Goal: Task Accomplishment & Management: Use online tool/utility

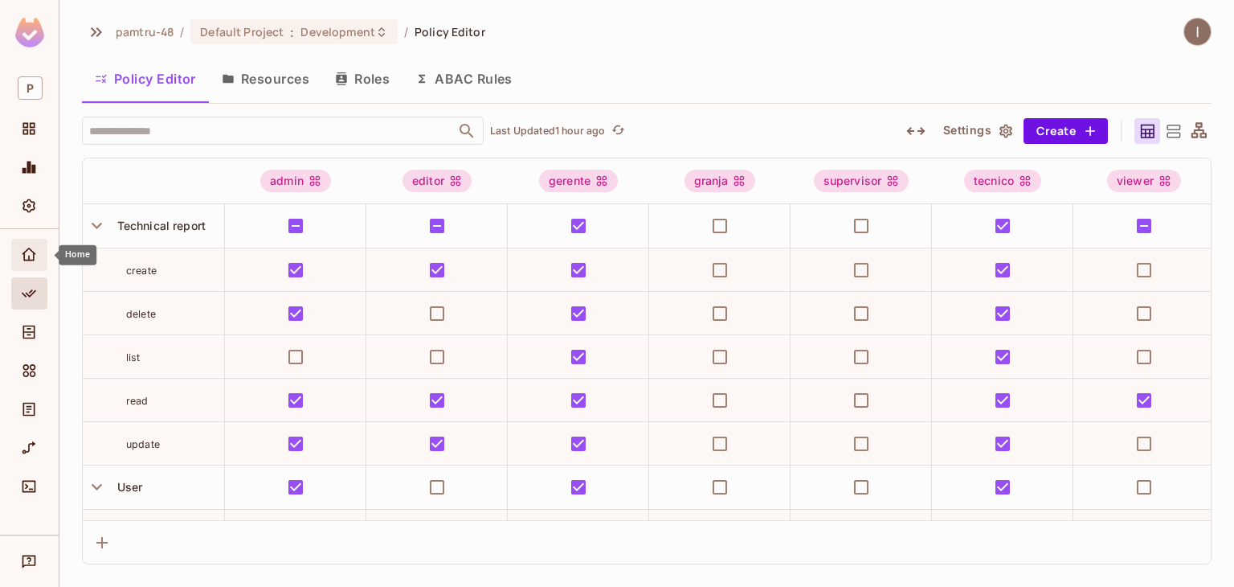
click at [28, 258] on icon "Home" at bounding box center [29, 253] width 14 height 13
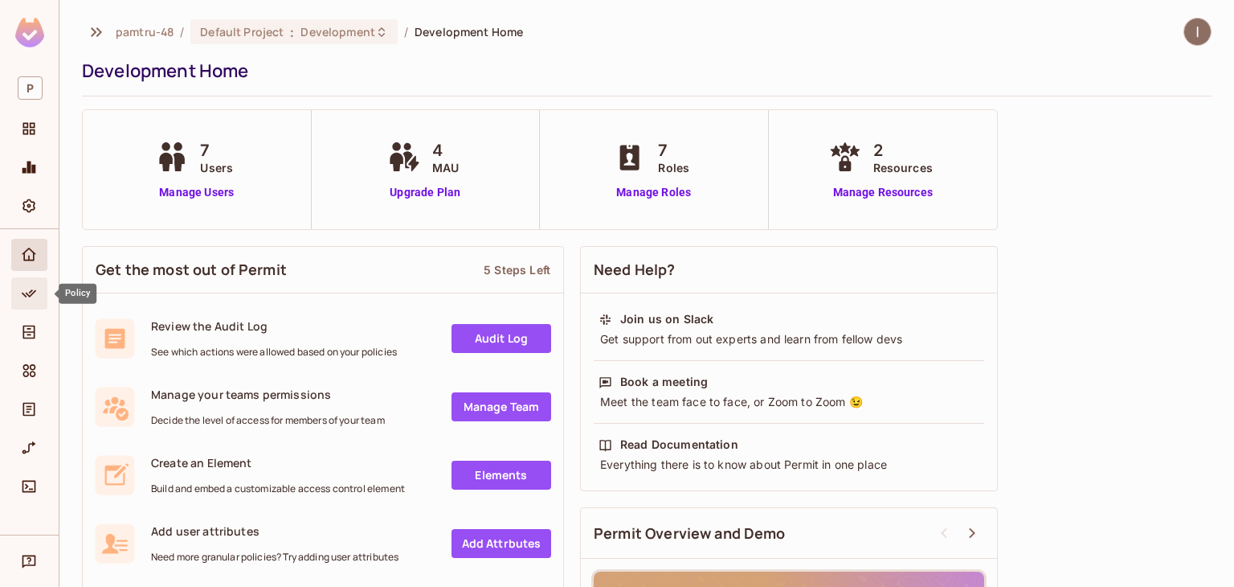
click at [25, 287] on icon "Policy" at bounding box center [29, 293] width 16 height 16
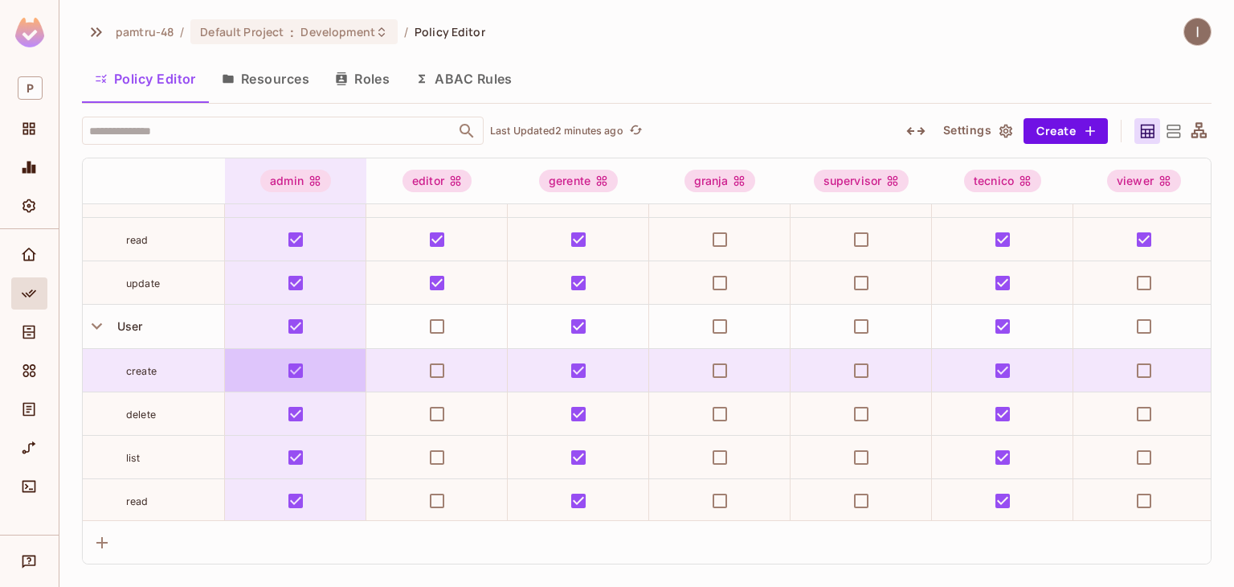
scroll to position [219, 0]
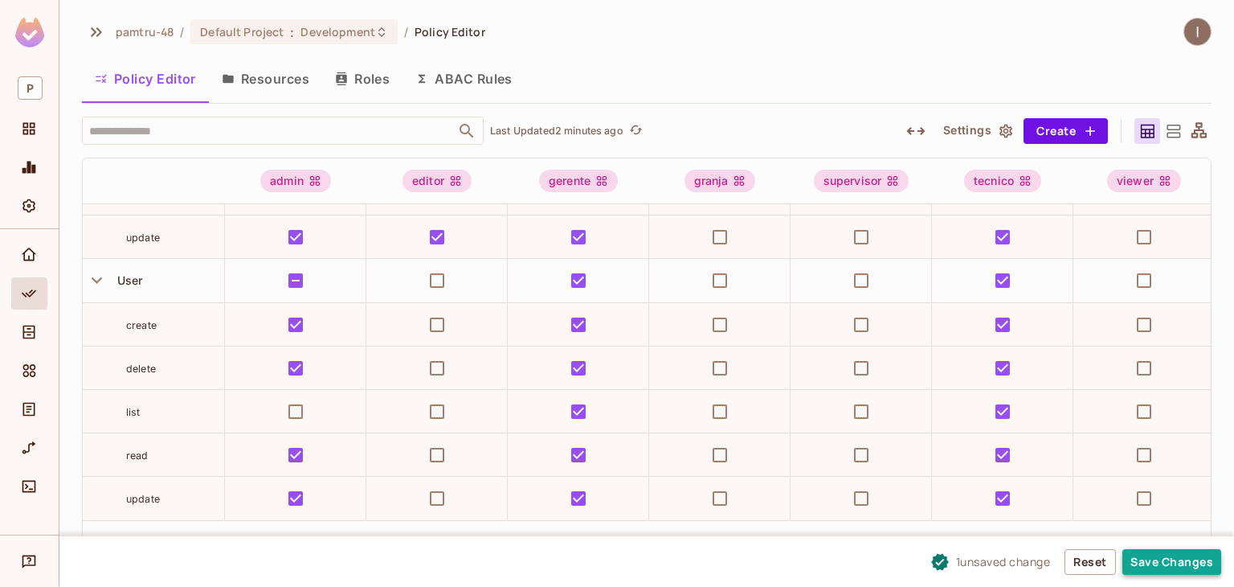
click at [1182, 562] on button "Save Changes" at bounding box center [1172, 562] width 99 height 26
click at [32, 39] on img at bounding box center [29, 33] width 29 height 30
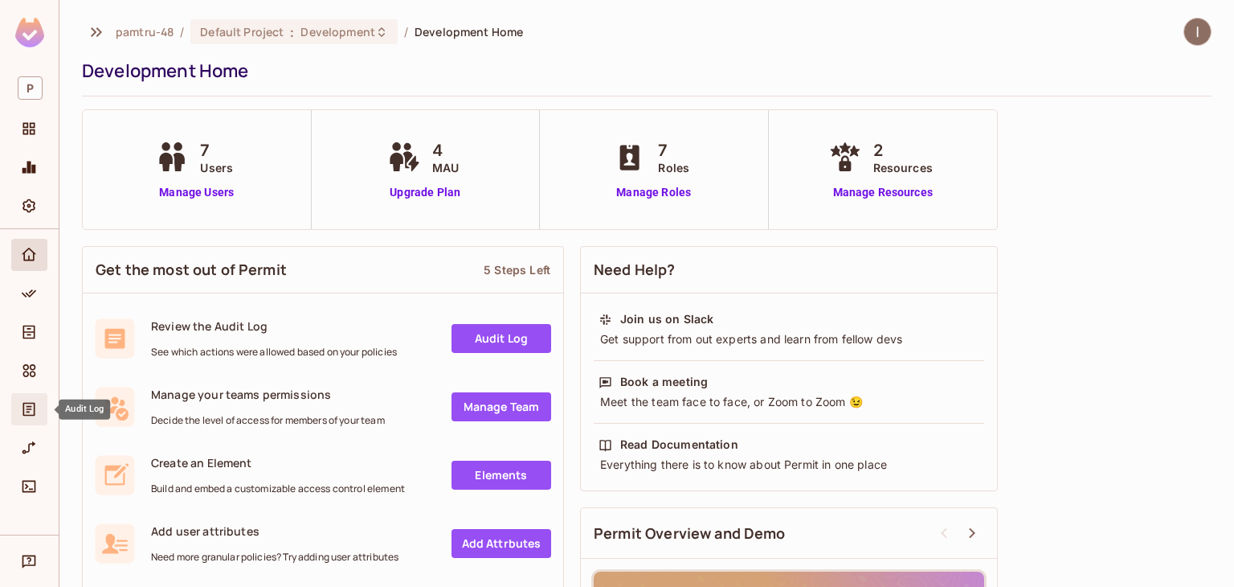
click at [26, 401] on icon "Audit Log" at bounding box center [29, 409] width 16 height 16
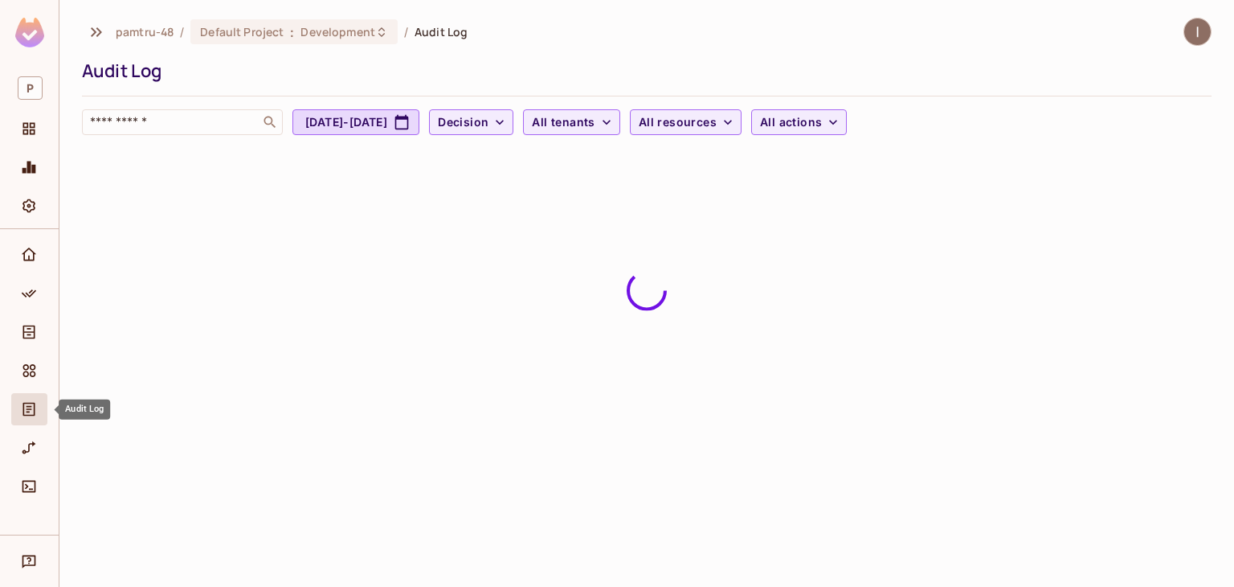
click at [32, 412] on icon "Audit Log" at bounding box center [29, 409] width 16 height 16
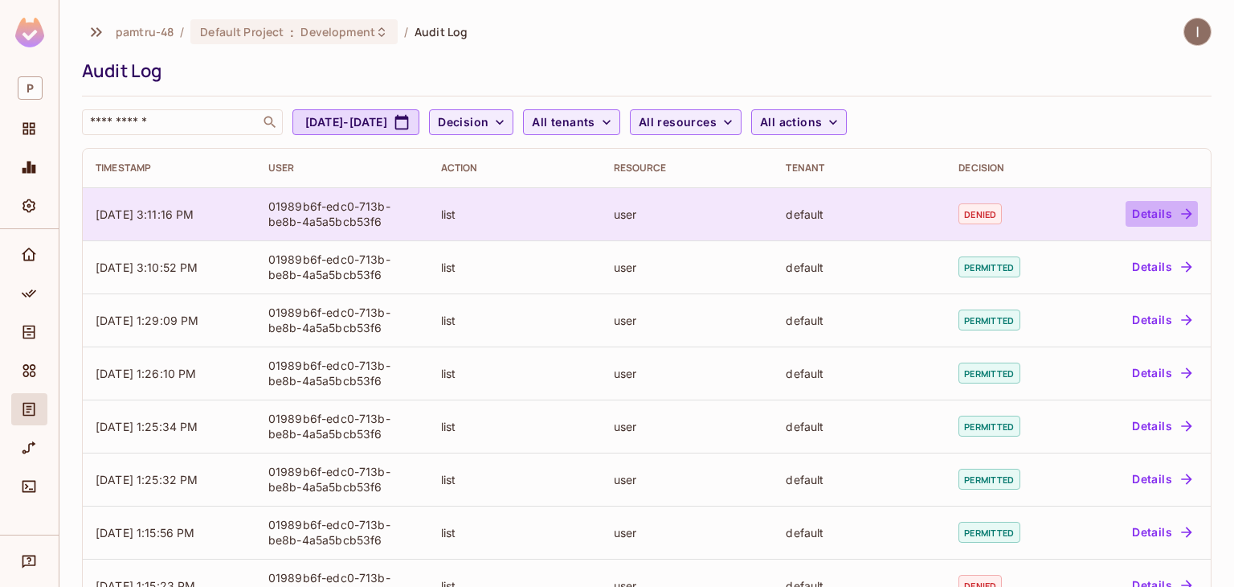
click at [1138, 213] on button "Details" at bounding box center [1162, 214] width 72 height 26
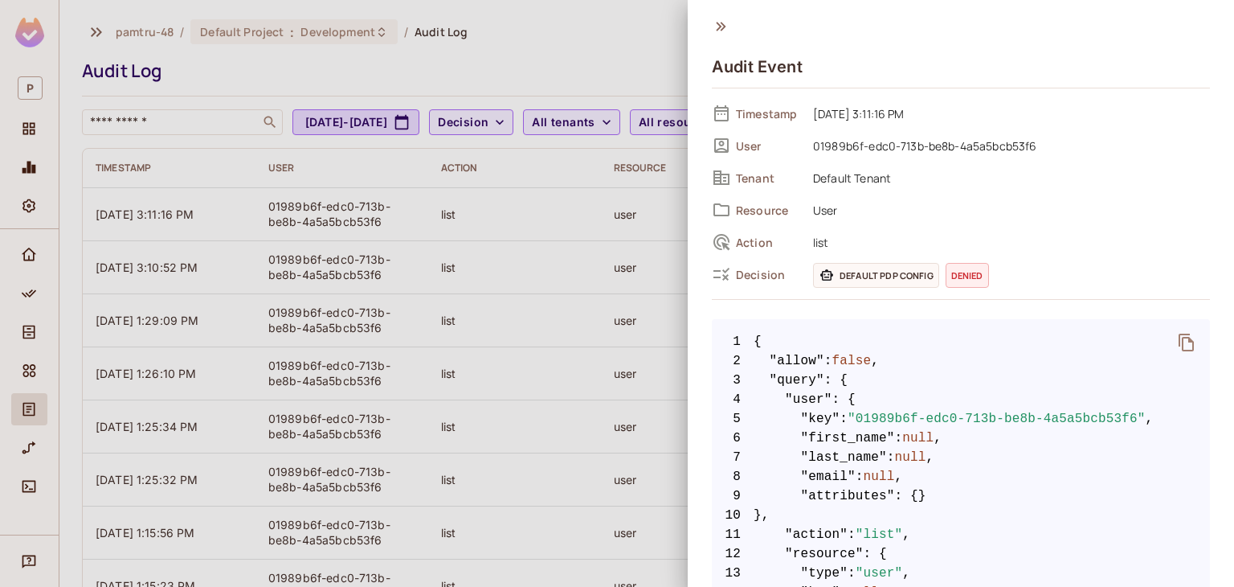
click at [720, 27] on icon at bounding box center [721, 27] width 18 height 18
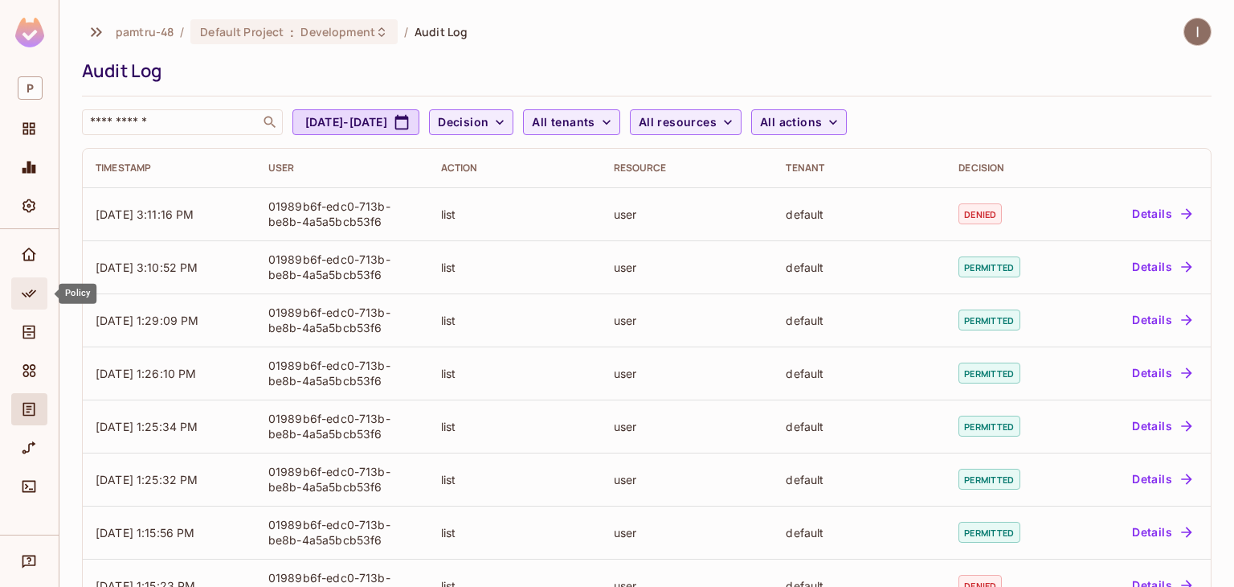
click at [27, 291] on icon "Policy" at bounding box center [29, 293] width 16 height 16
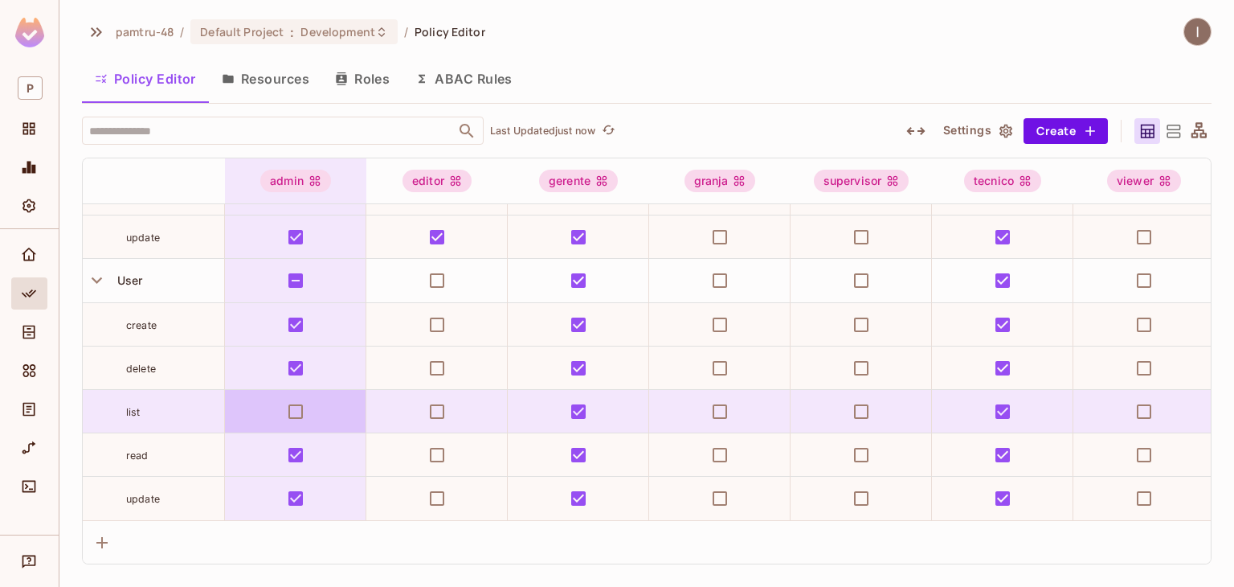
scroll to position [219, 0]
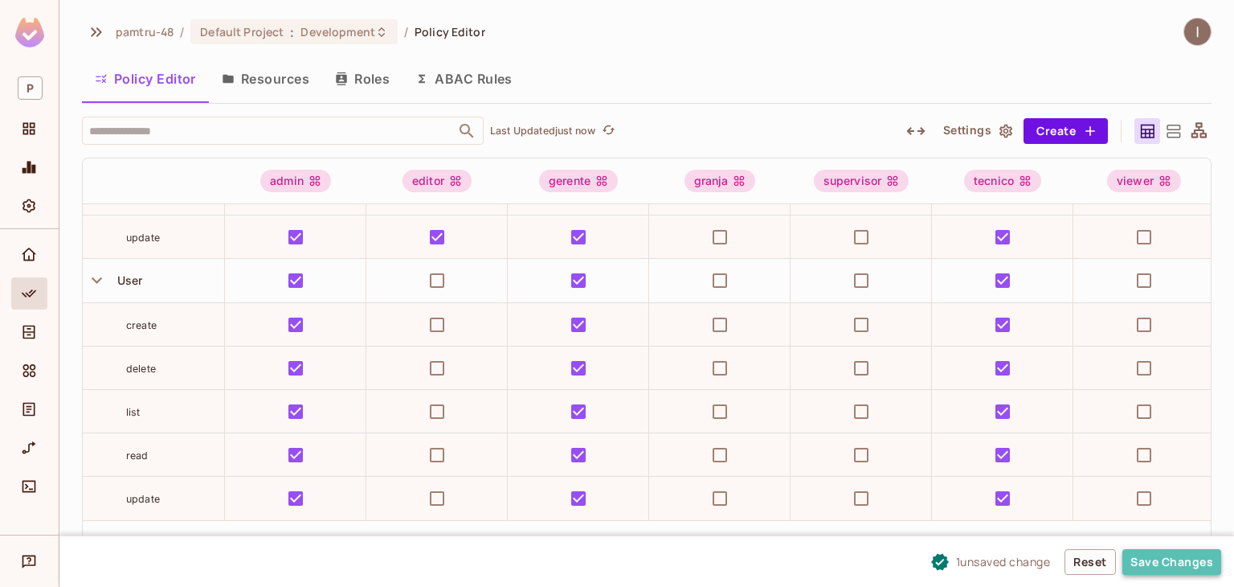
click at [1170, 567] on button "Save Changes" at bounding box center [1172, 562] width 99 height 26
